Goal: Task Accomplishment & Management: Use online tool/utility

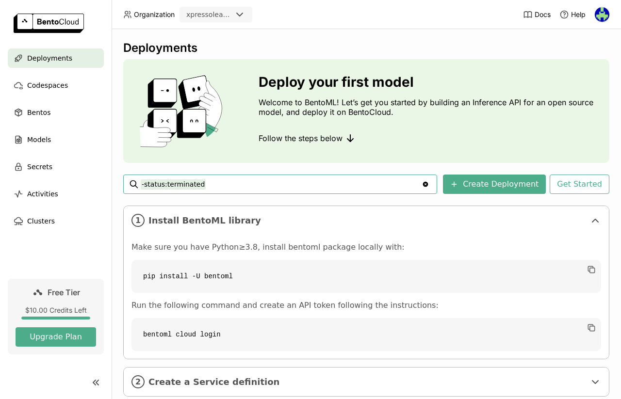
scroll to position [61, 0]
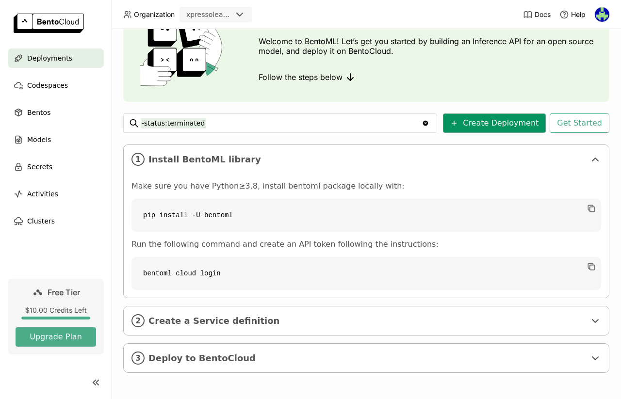
click at [495, 123] on button "Create Deployment" at bounding box center [494, 123] width 103 height 19
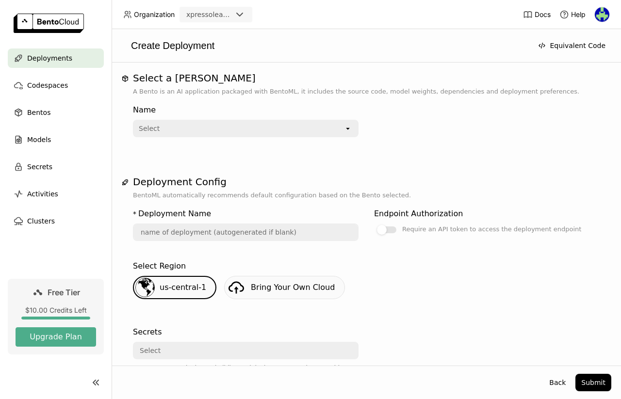
click at [349, 130] on icon "open" at bounding box center [348, 129] width 8 height 8
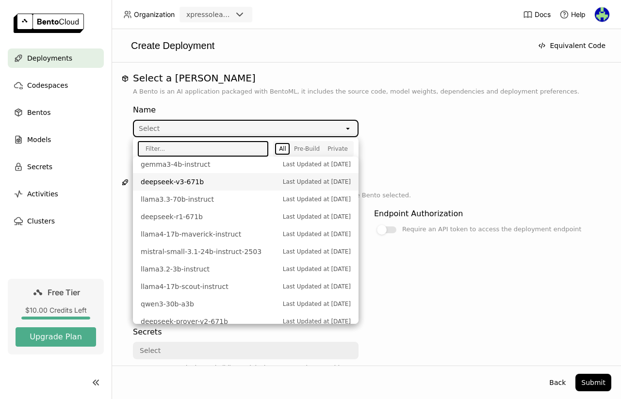
scroll to position [322, 0]
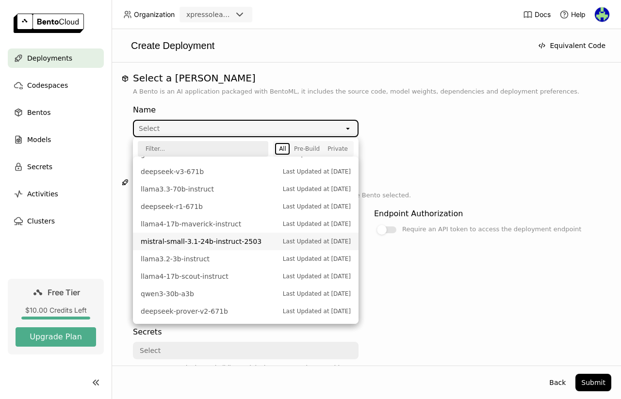
click at [431, 148] on div "Name Select open" at bounding box center [366, 125] width 467 height 56
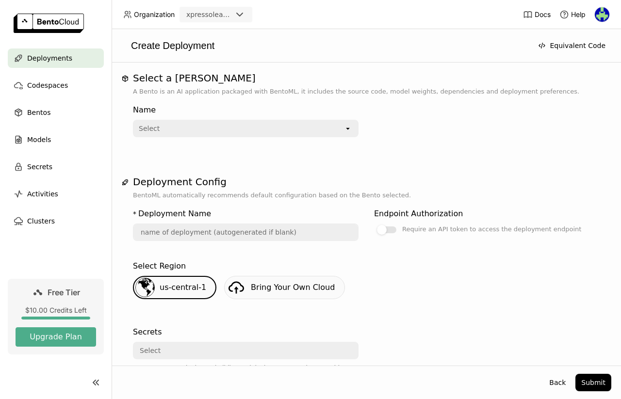
click at [344, 126] on icon "open" at bounding box center [348, 129] width 8 height 8
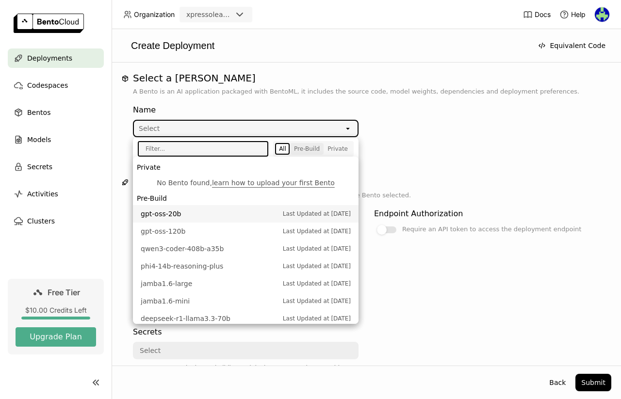
click at [312, 150] on div "Pre-Build" at bounding box center [307, 149] width 26 height 8
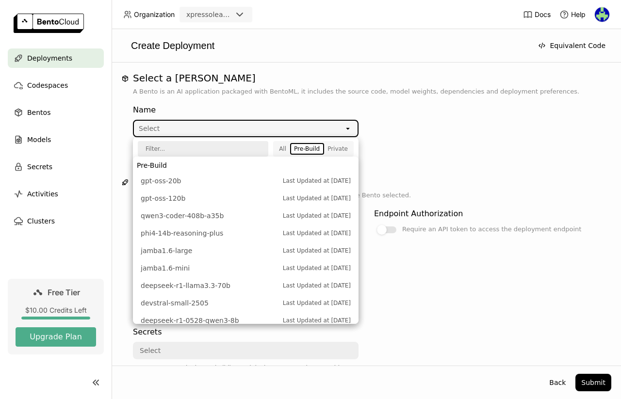
scroll to position [0, 0]
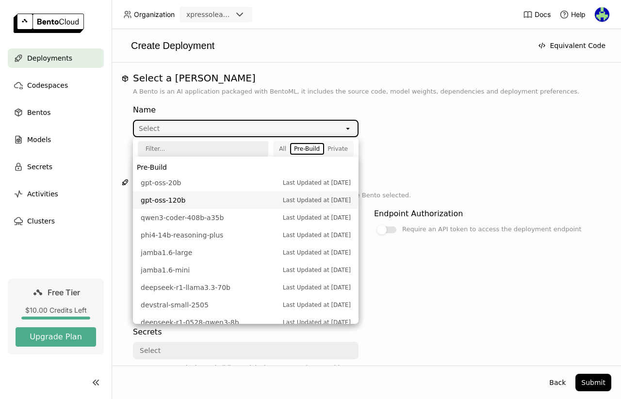
click at [218, 200] on span "gpt-oss-120b" at bounding box center [209, 201] width 137 height 10
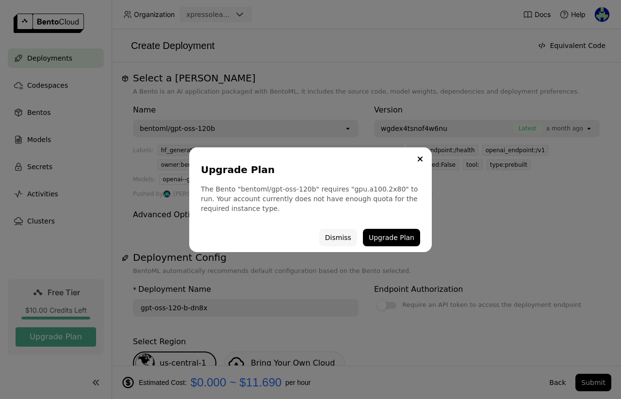
click at [339, 240] on button "Dismiss" at bounding box center [338, 237] width 38 height 17
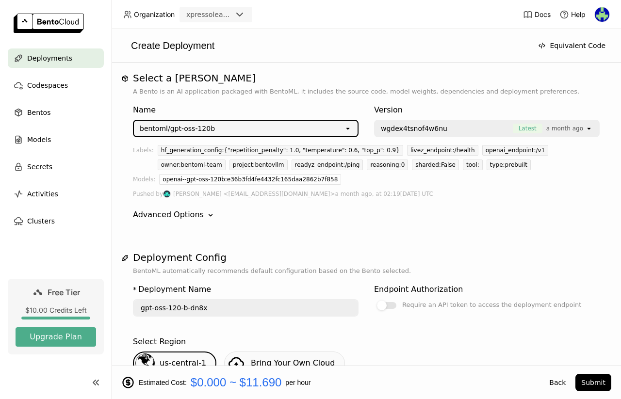
click at [331, 131] on div "bentoml/gpt-oss-120b" at bounding box center [239, 129] width 210 height 16
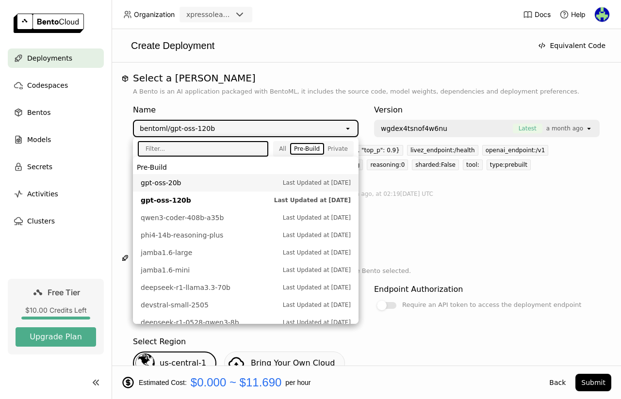
click at [296, 182] on span "Last Updated at [DATE]" at bounding box center [317, 183] width 68 height 10
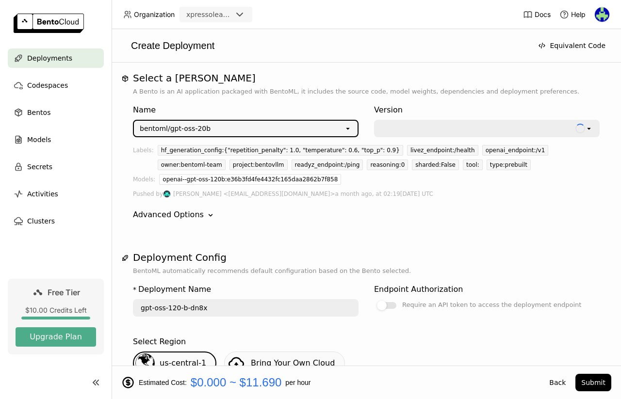
type input "gpt-oss-20-b-cwfq"
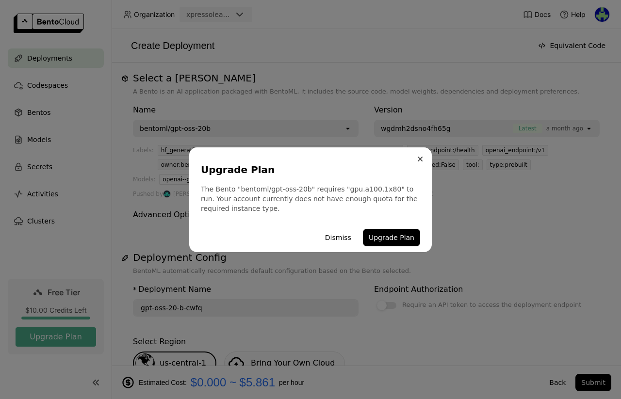
click at [422, 157] on icon "Close" at bounding box center [420, 159] width 4 height 4
